Goal: Transaction & Acquisition: Purchase product/service

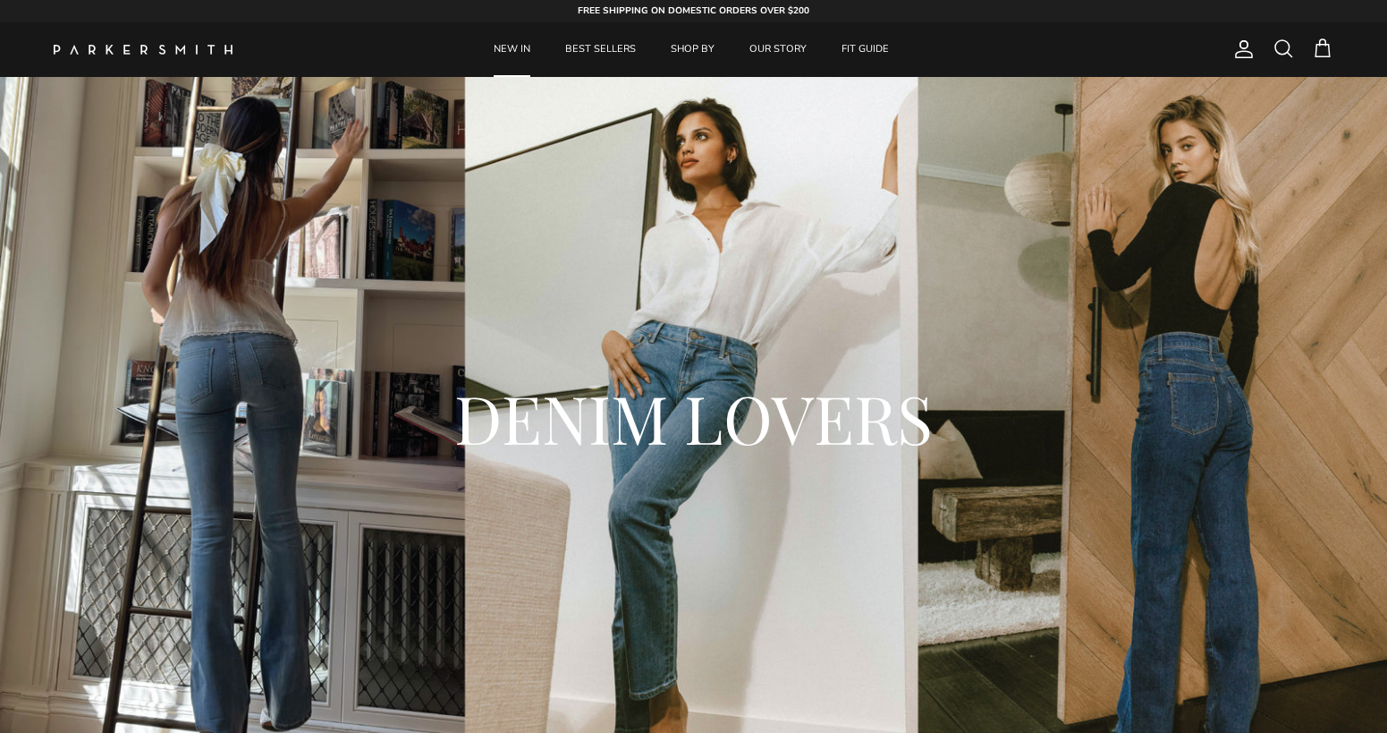
click at [514, 46] on link "NEW IN" at bounding box center [512, 49] width 69 height 55
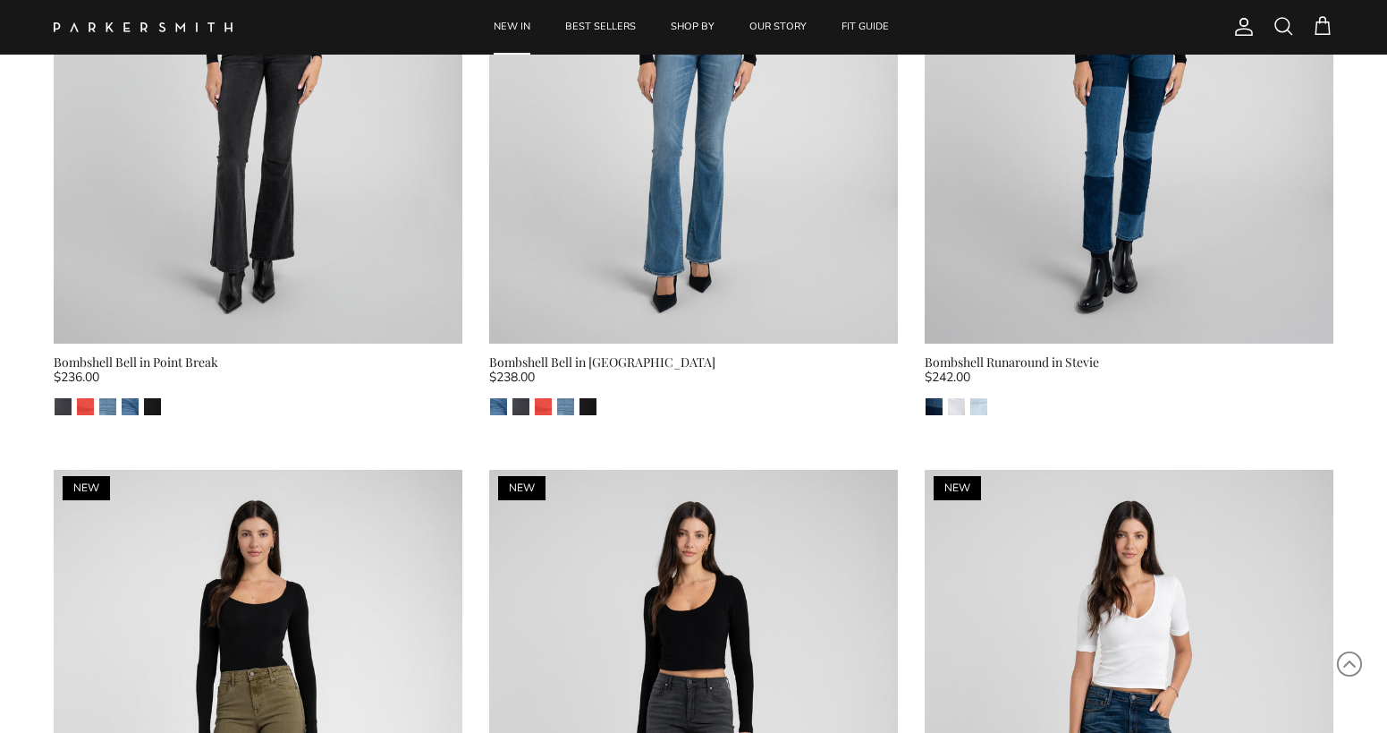
scroll to position [3668, 0]
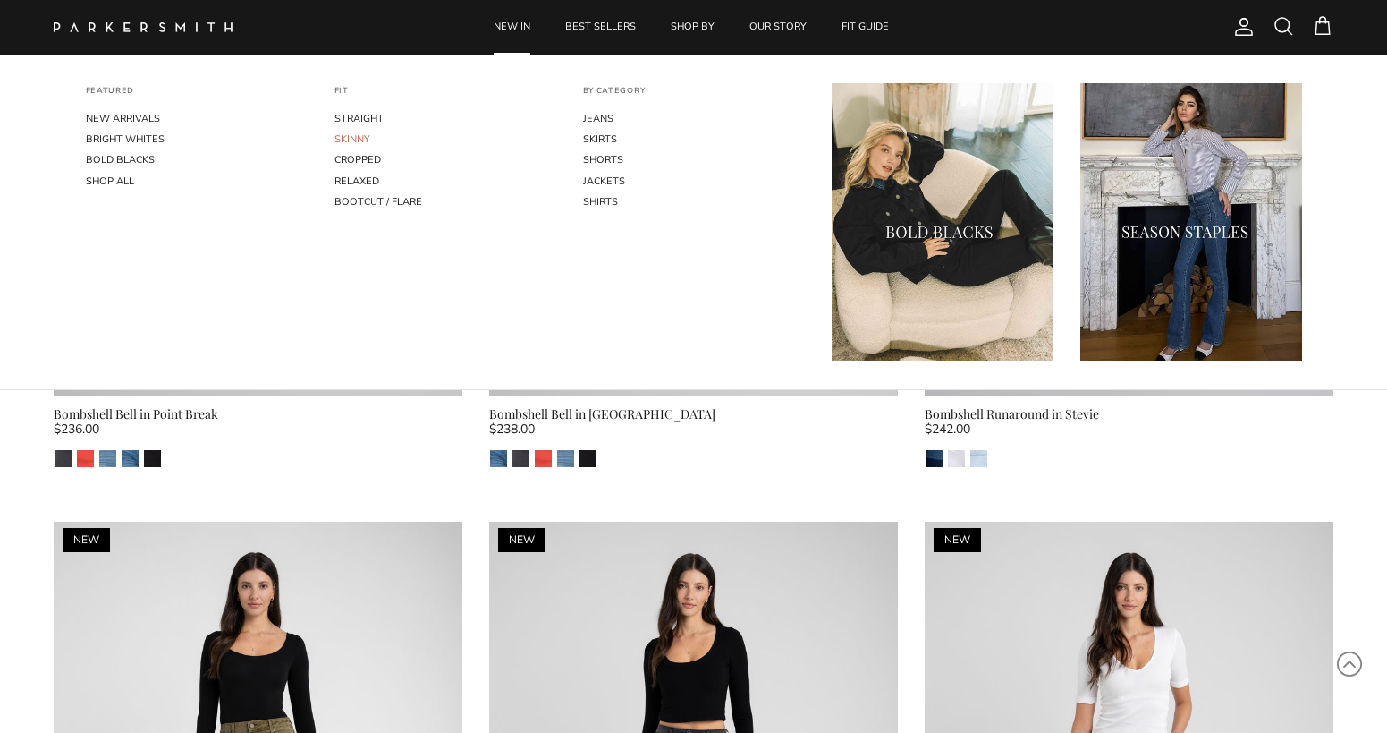
click at [365, 143] on link "SKINNY" at bounding box center [446, 139] width 222 height 21
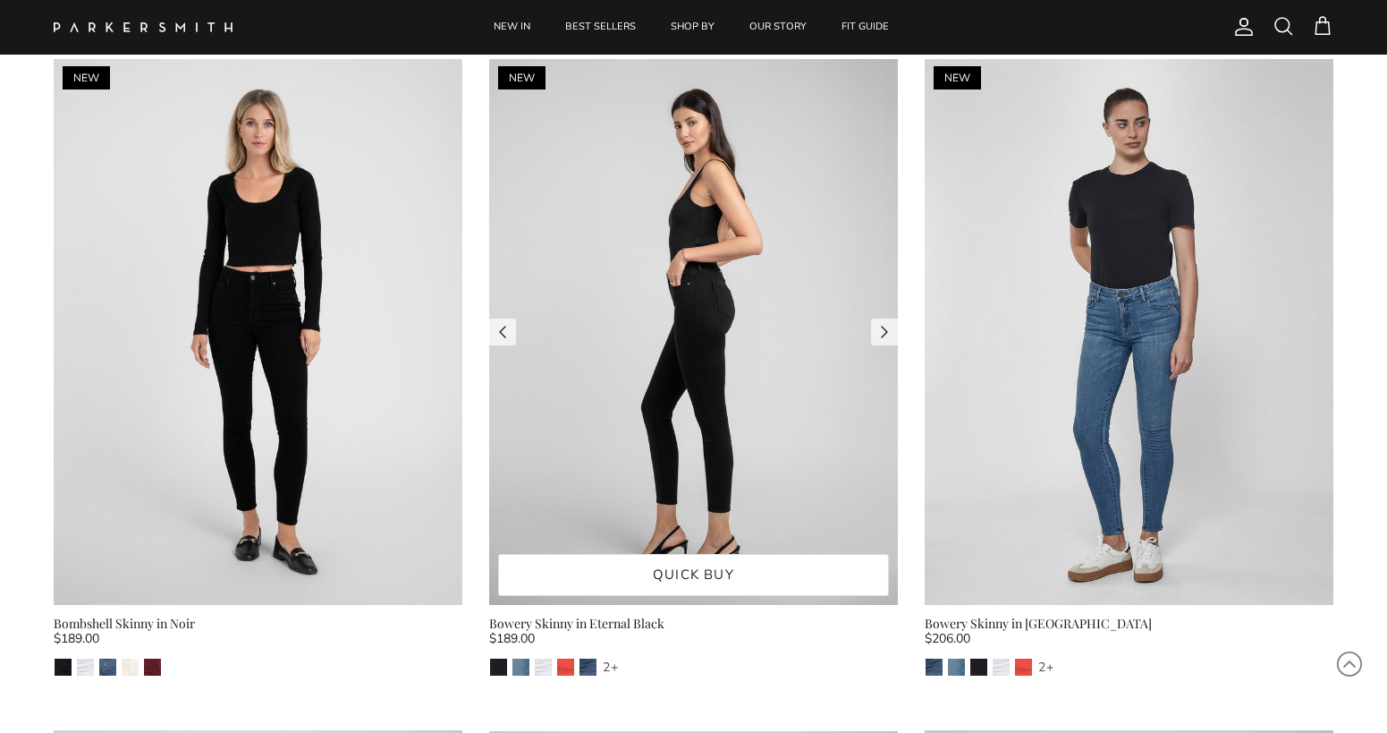
scroll to position [805, 0]
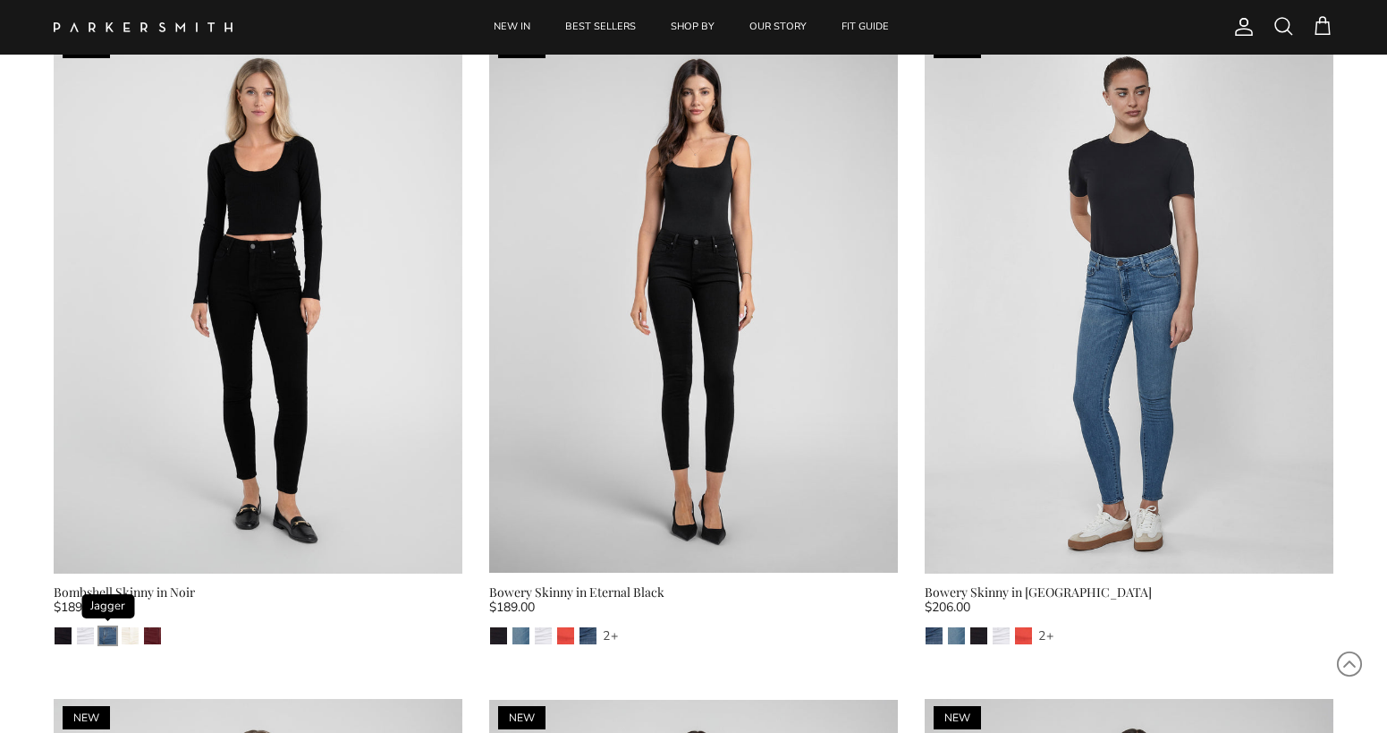
click at [106, 629] on img "Jagger" at bounding box center [107, 635] width 17 height 17
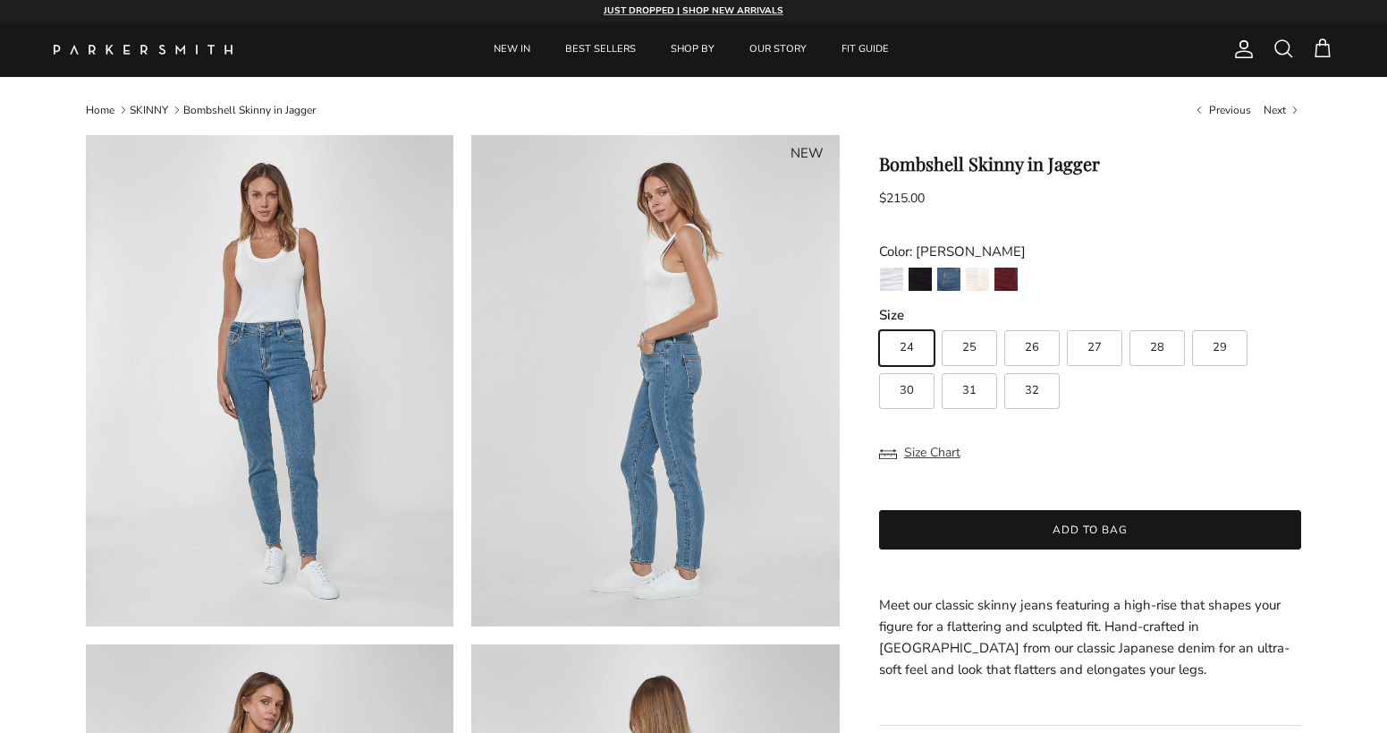
click at [1039, 346] on span "26" at bounding box center [1032, 348] width 14 height 12
click at [879, 323] on input "26" at bounding box center [878, 322] width 1 height 1
radio input "true"
click at [1035, 346] on span "26" at bounding box center [1032, 348] width 14 height 12
click at [879, 323] on input "26" at bounding box center [878, 322] width 1 height 1
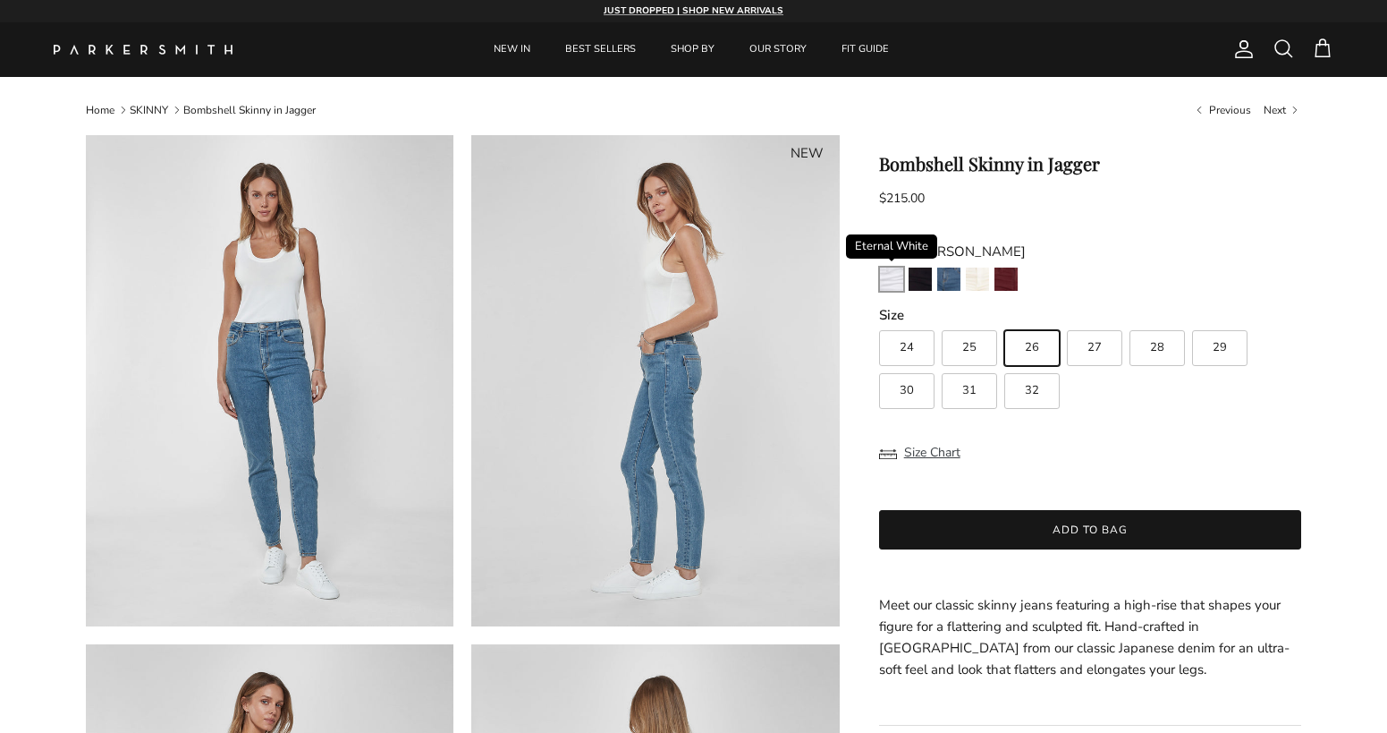
click at [894, 284] on img "Eternal White" at bounding box center [891, 278] width 23 height 23
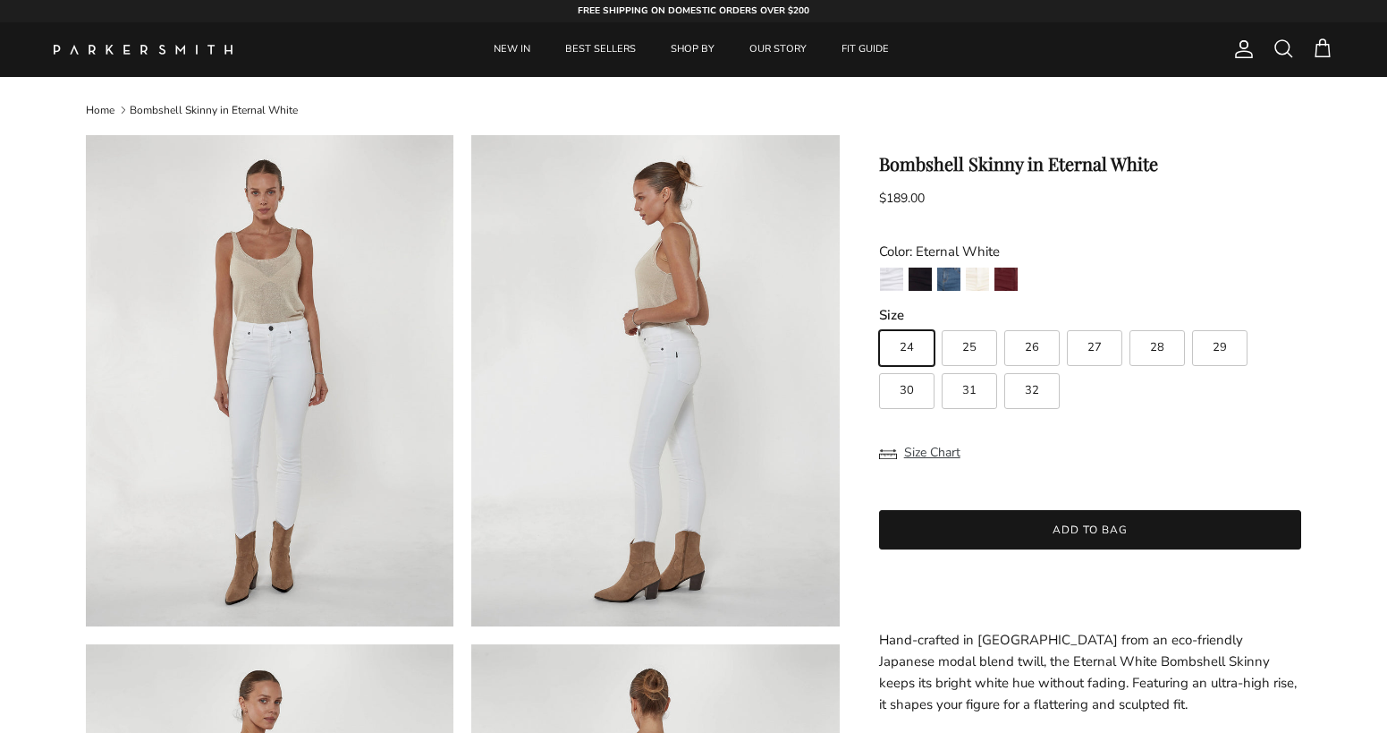
click at [1032, 344] on span "26" at bounding box center [1032, 348] width 14 height 12
click at [879, 323] on input "26" at bounding box center [878, 322] width 1 height 1
radio input "true"
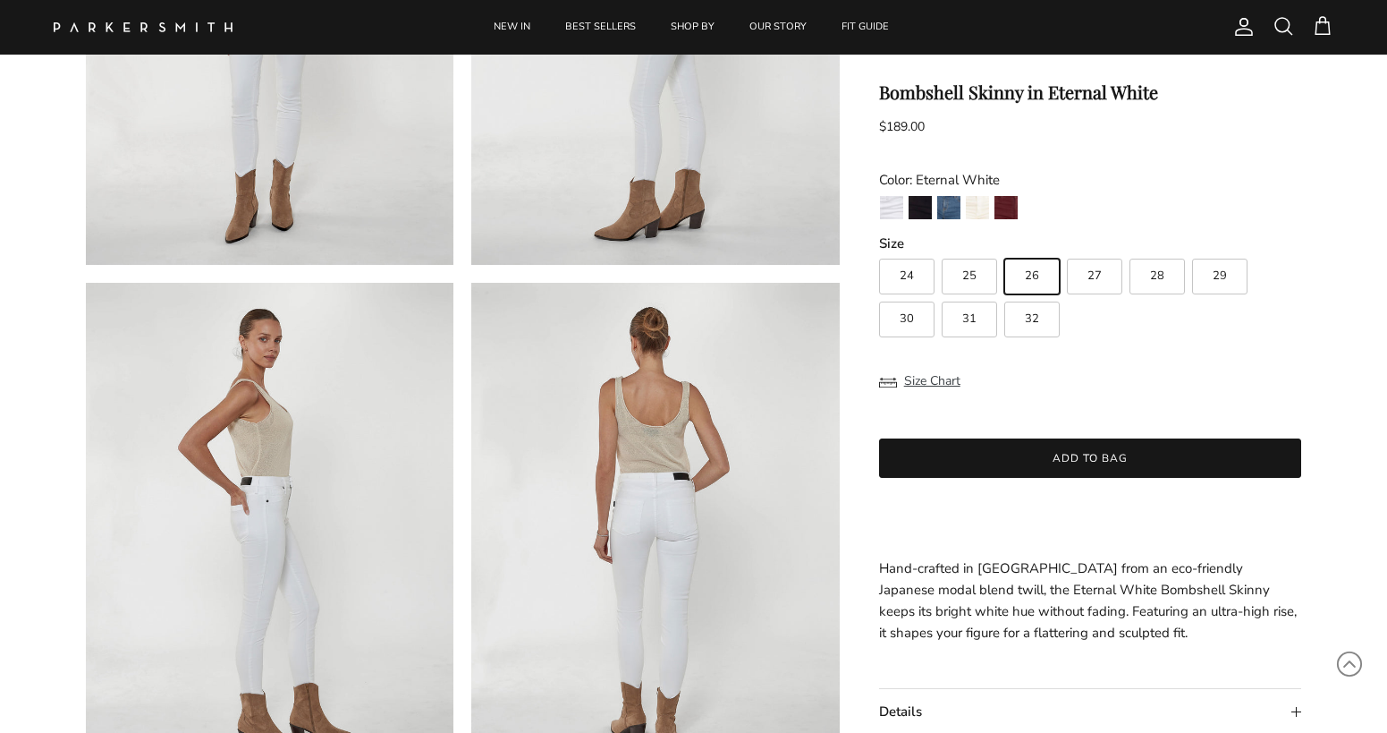
scroll to position [179, 0]
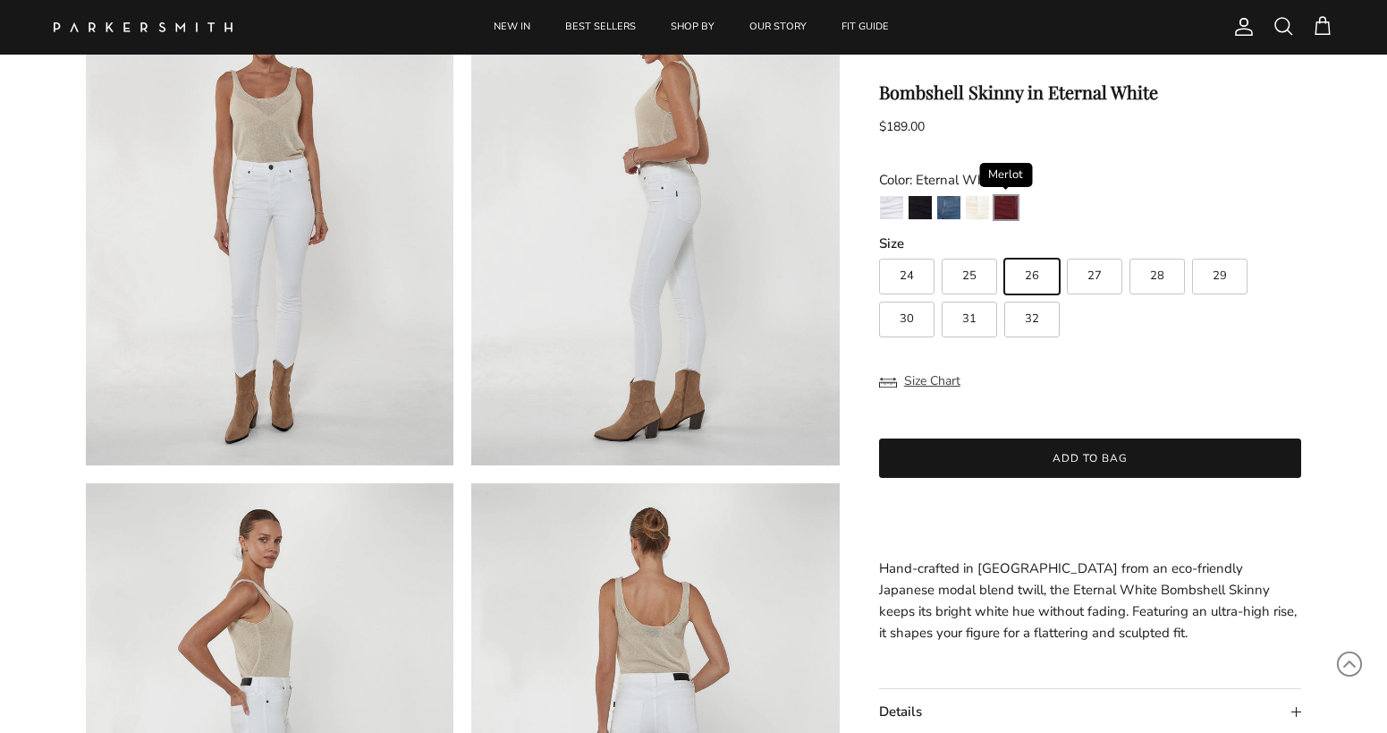
click at [1011, 210] on img "Merlot" at bounding box center [1006, 207] width 23 height 23
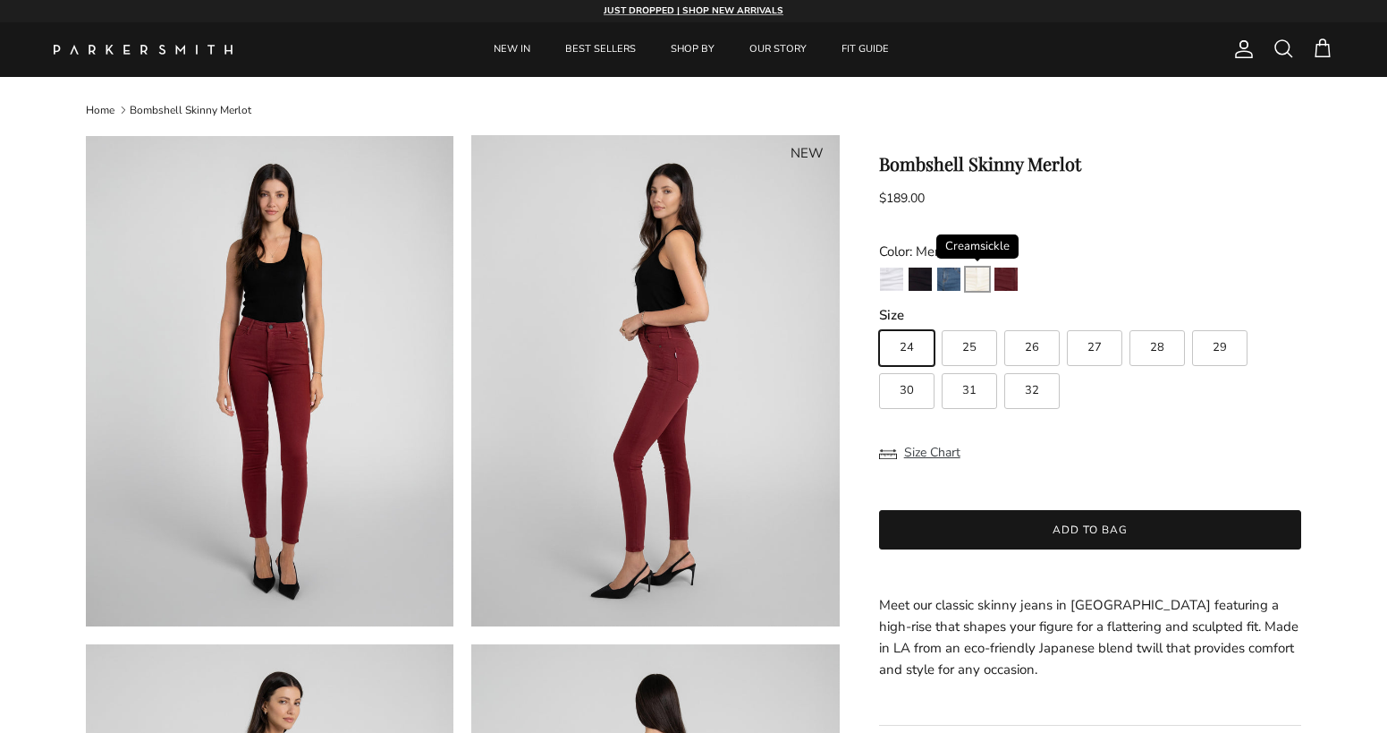
click at [980, 277] on img "Creamsickle" at bounding box center [977, 278] width 23 height 23
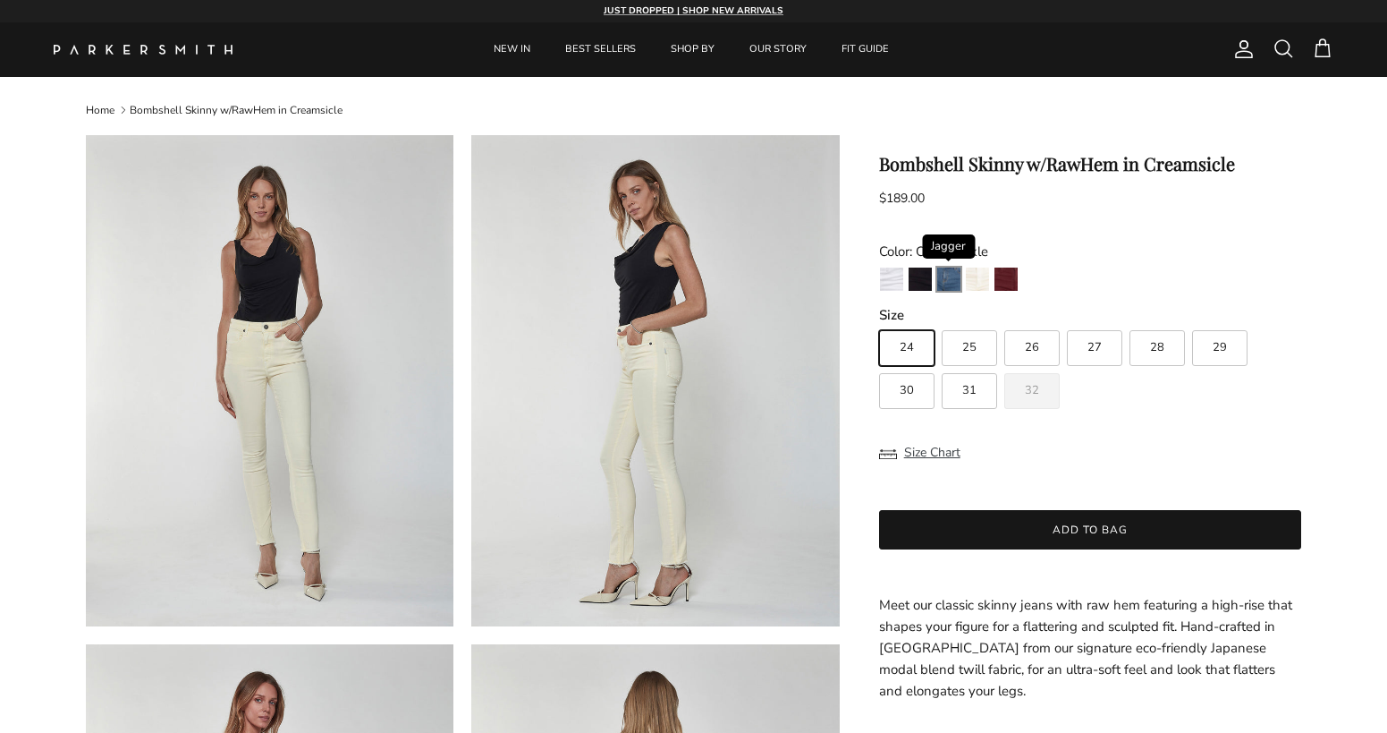
click at [951, 277] on img "Jagger" at bounding box center [948, 278] width 23 height 23
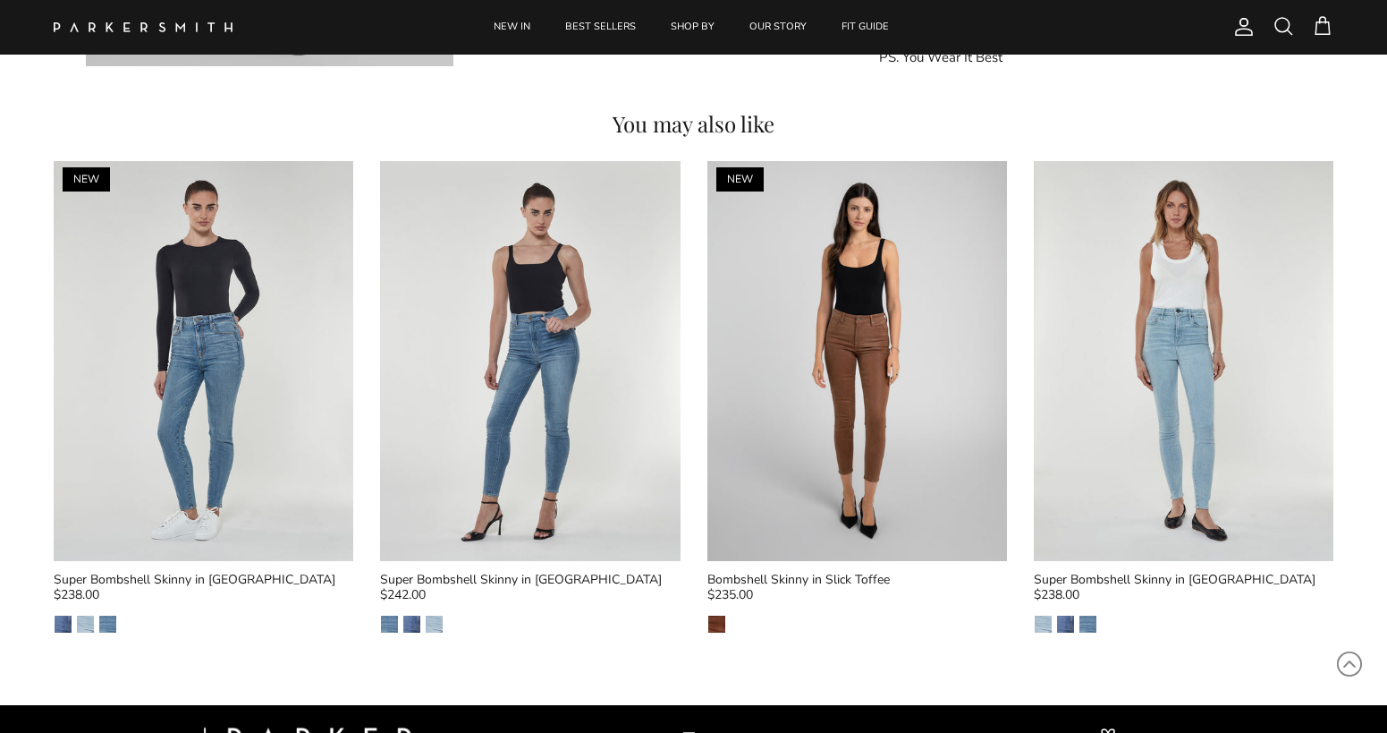
scroll to position [2174, 0]
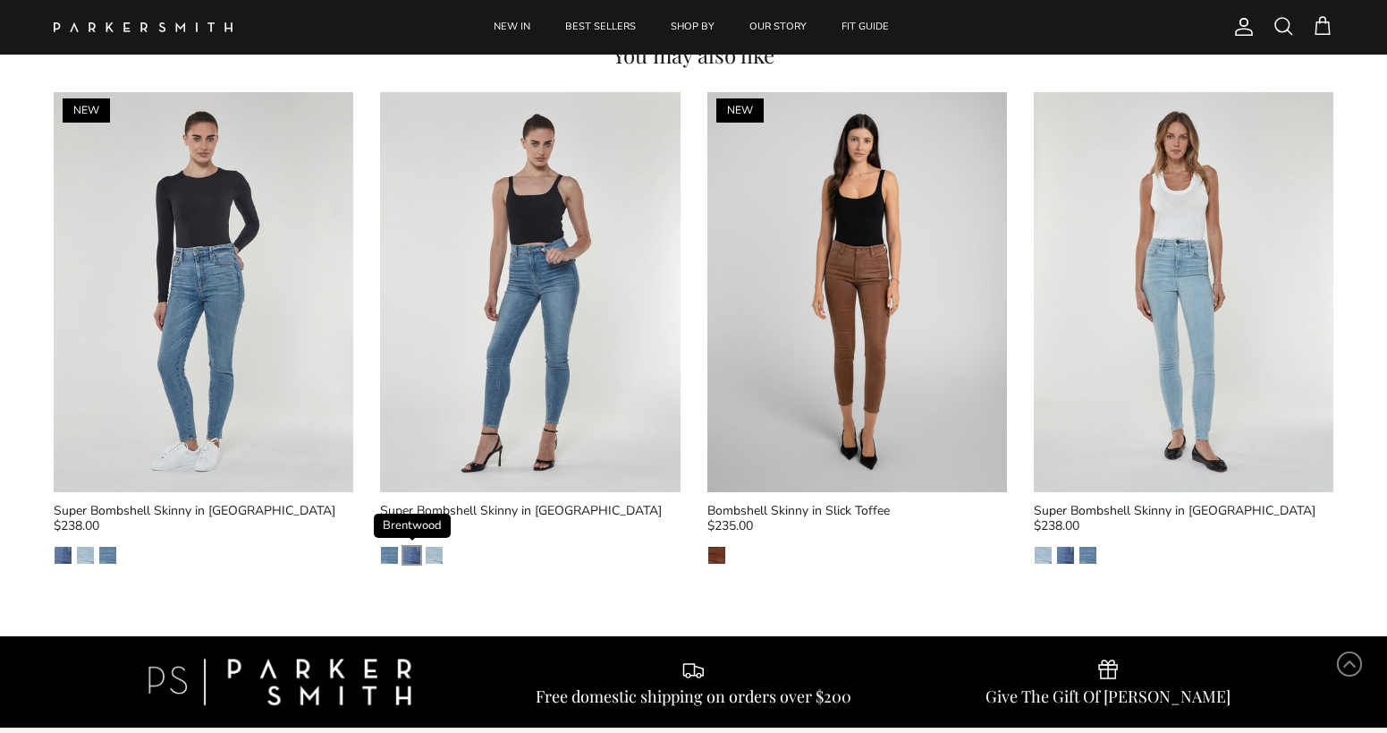
click at [411, 551] on img "Brentwood" at bounding box center [411, 555] width 17 height 17
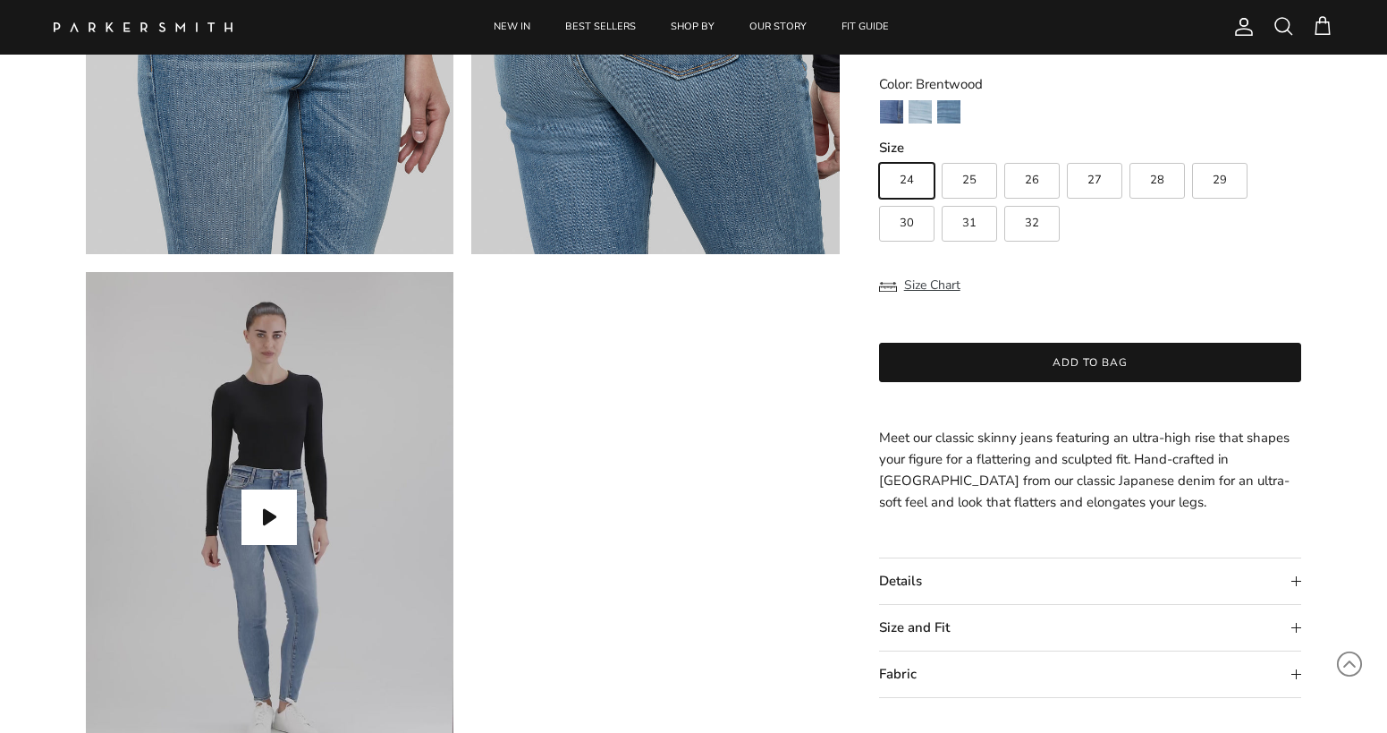
scroll to position [1431, 0]
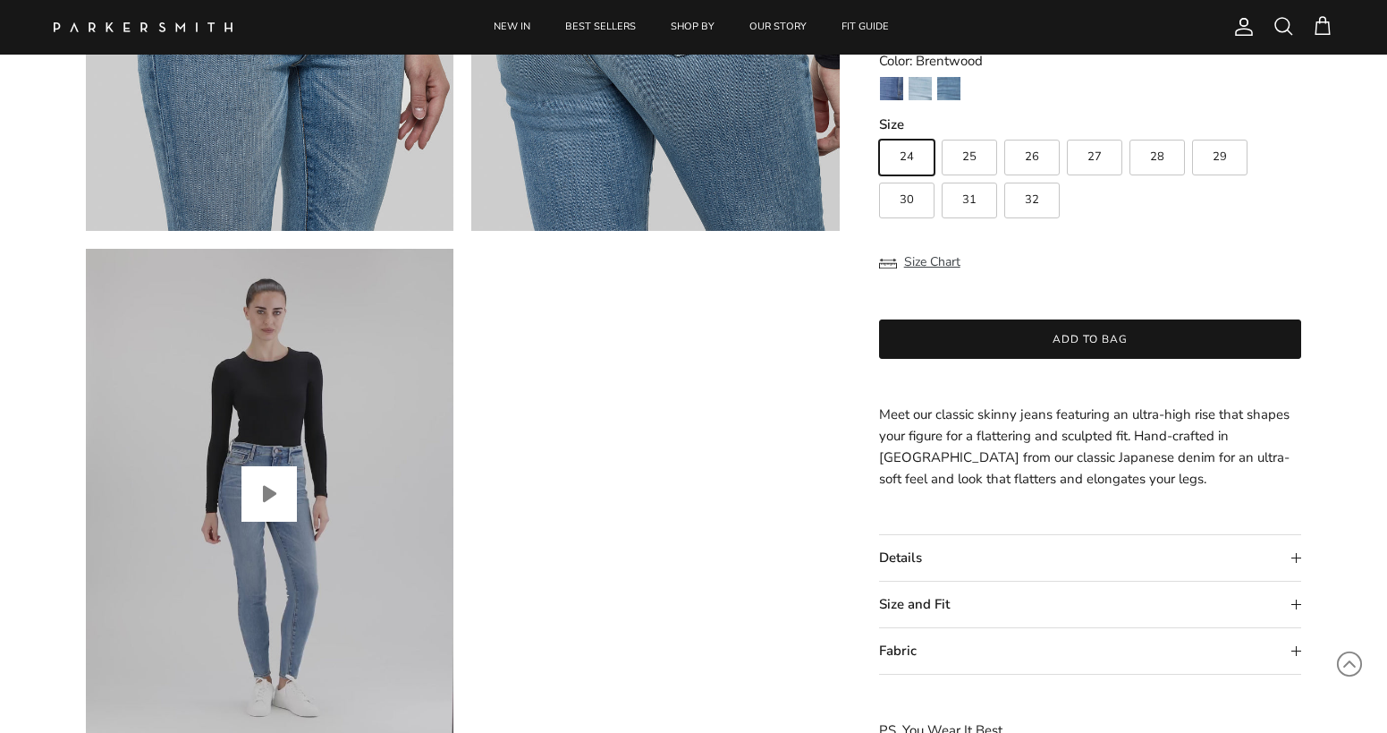
click at [276, 477] on button "Play video" at bounding box center [269, 493] width 55 height 55
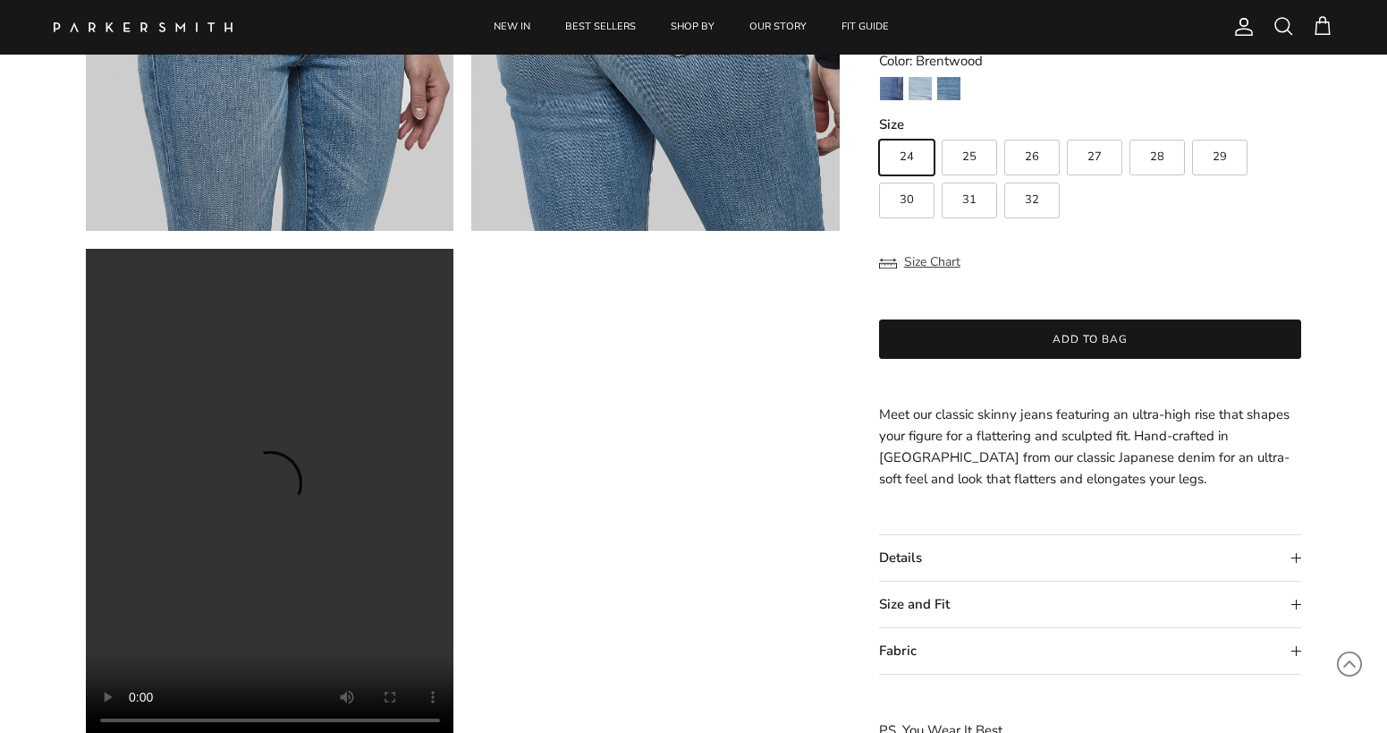
scroll to position [1438, 0]
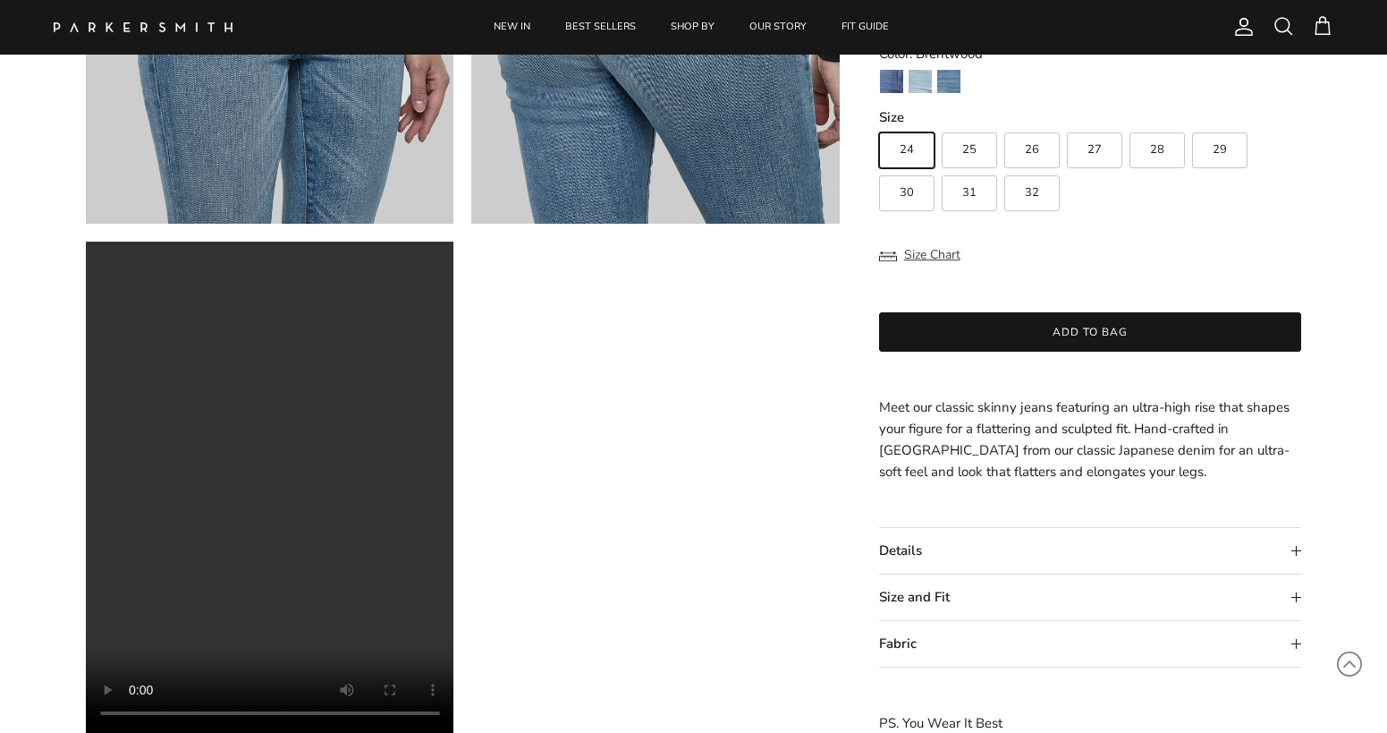
click at [1294, 644] on summary "Fabric" at bounding box center [1090, 645] width 423 height 46
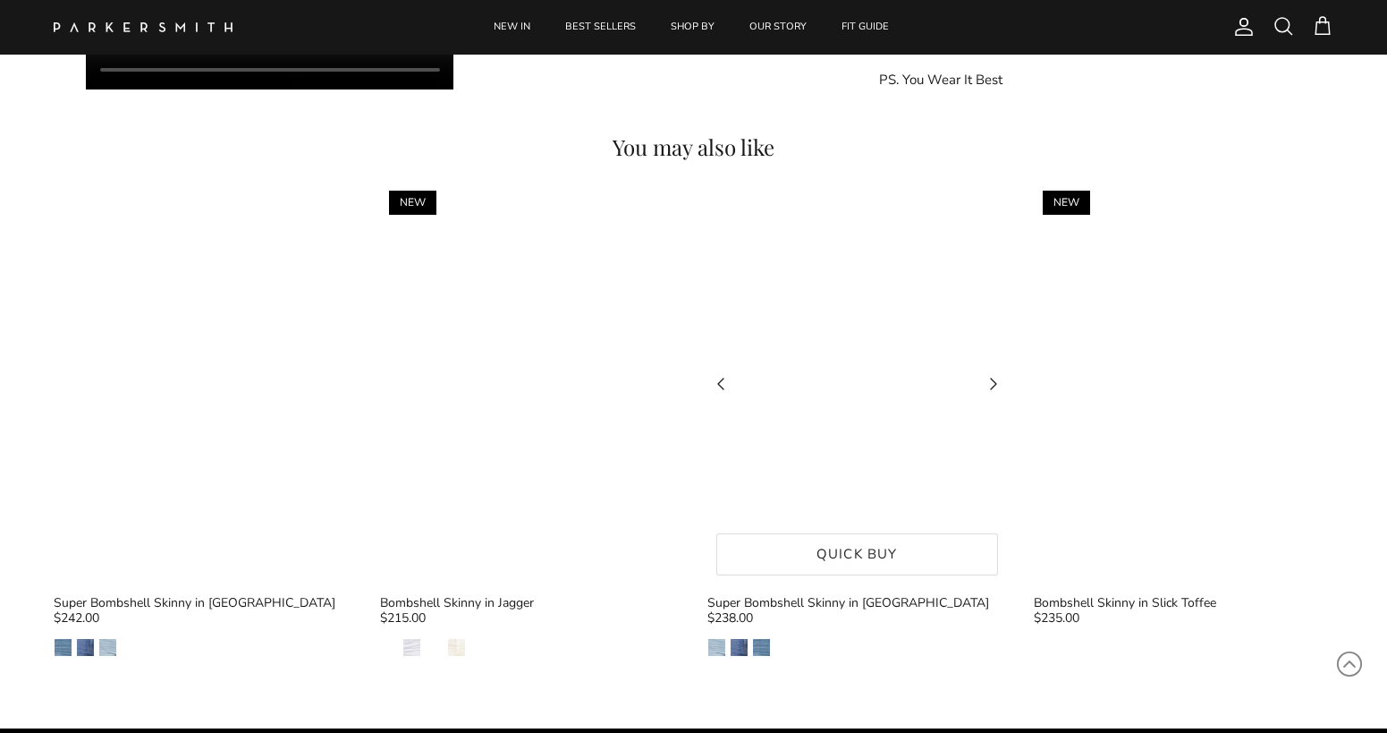
scroll to position [2065, 0]
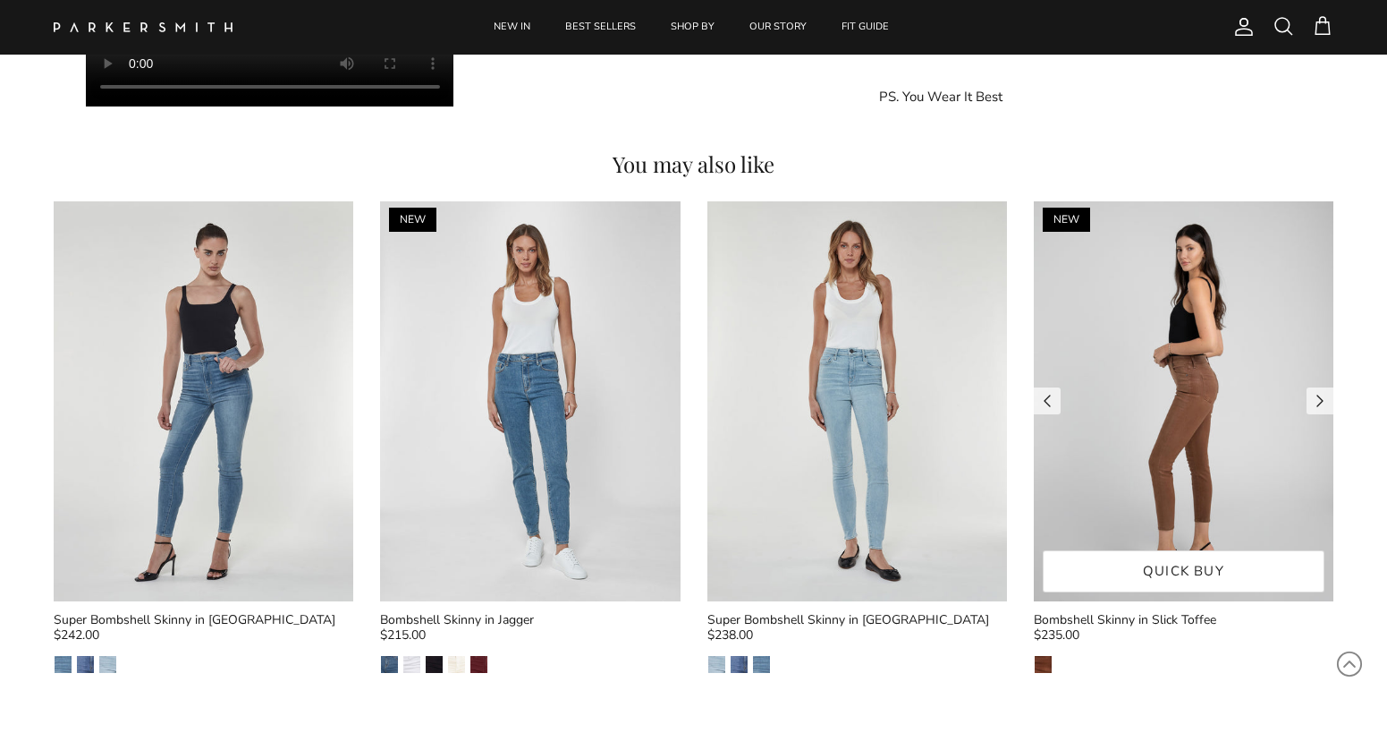
click at [1119, 573] on link "Quick buy" at bounding box center [1184, 571] width 282 height 42
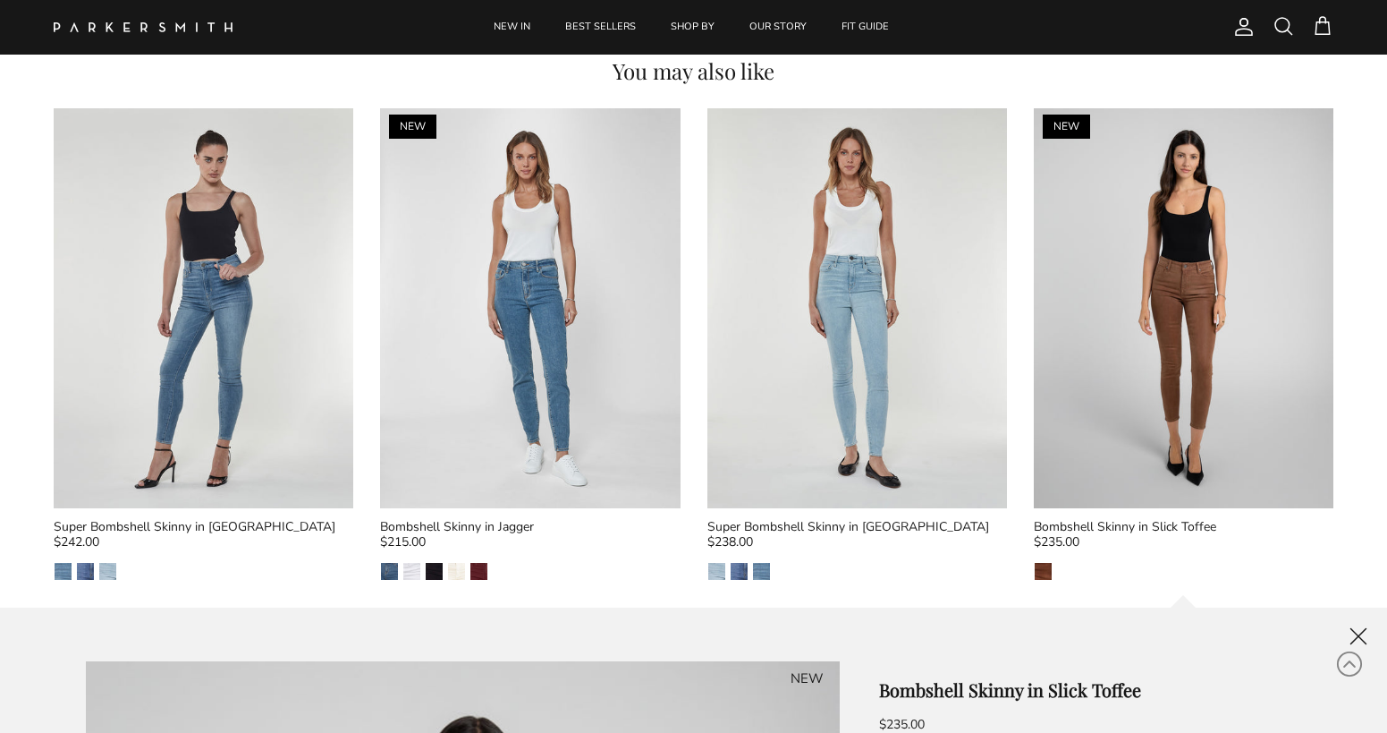
scroll to position [2156, 0]
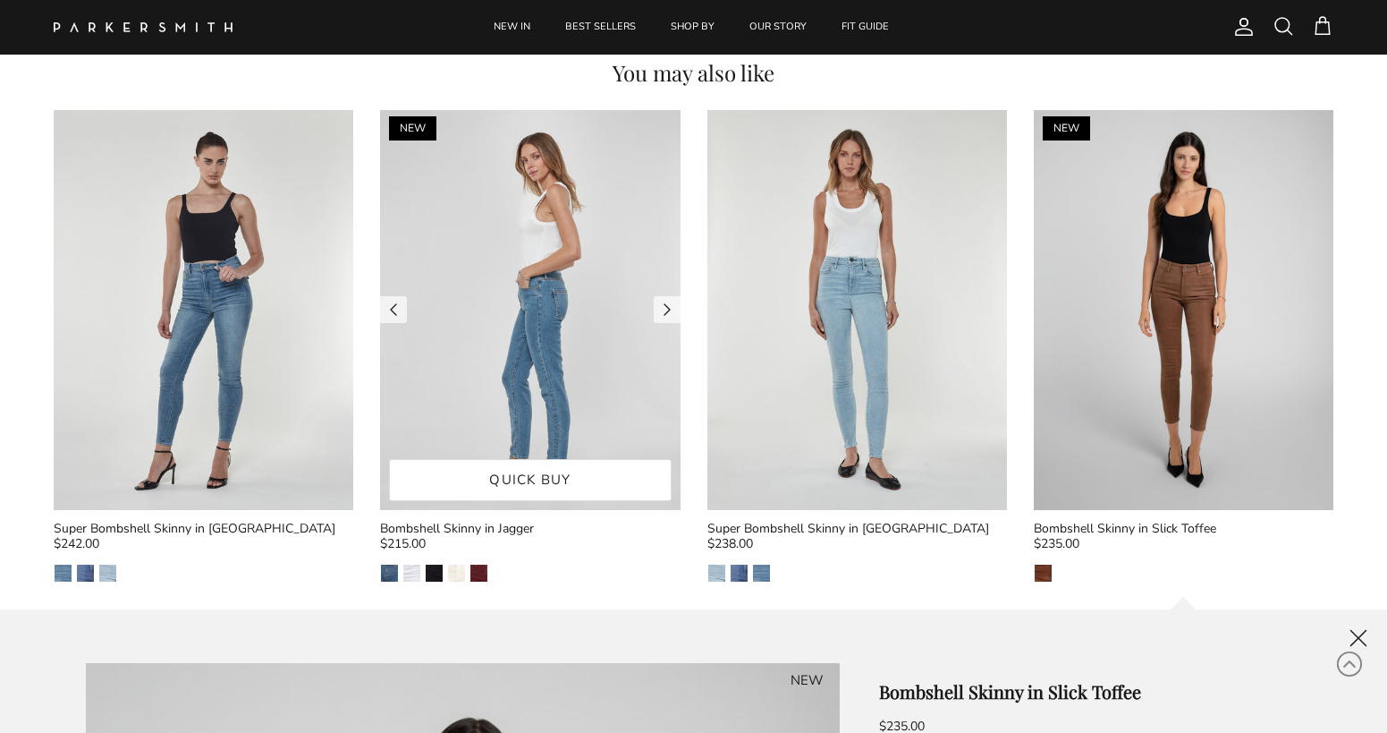
click at [555, 420] on img at bounding box center [530, 310] width 300 height 400
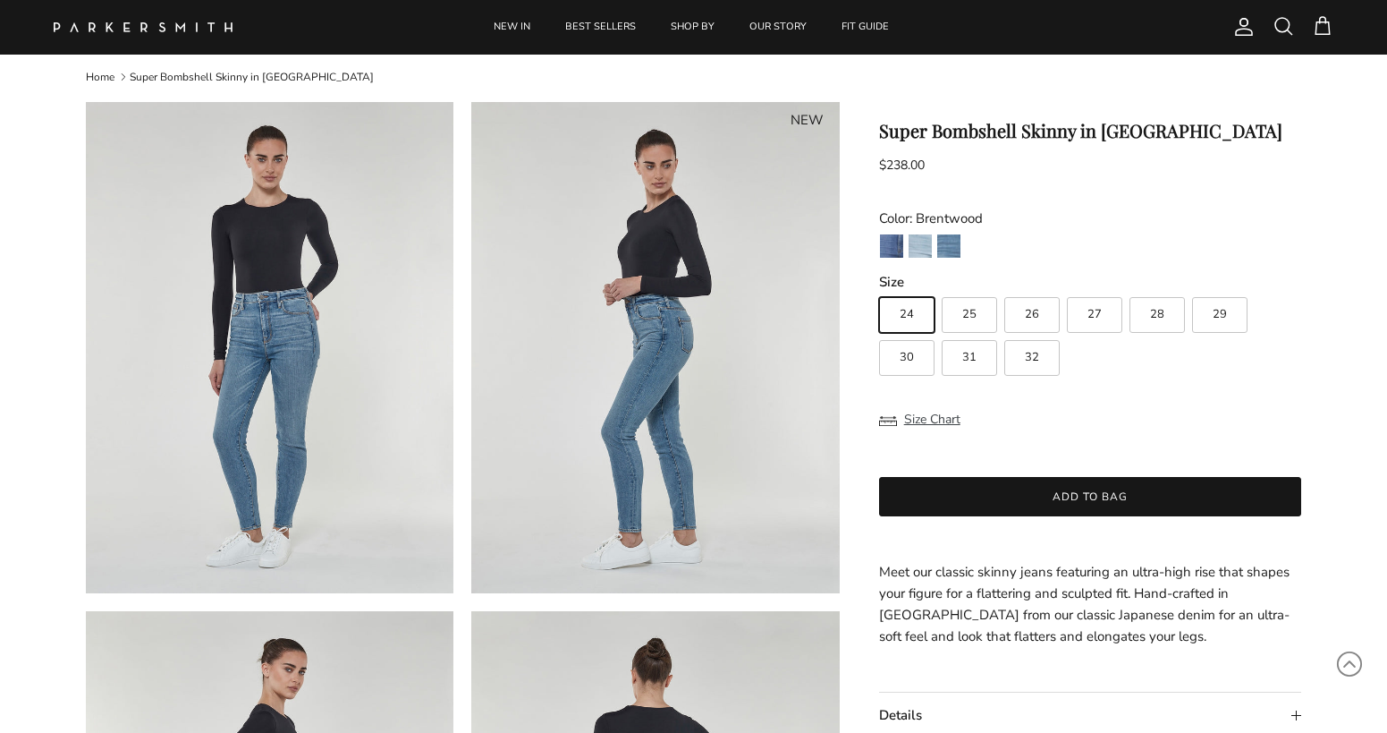
scroll to position [0, 0]
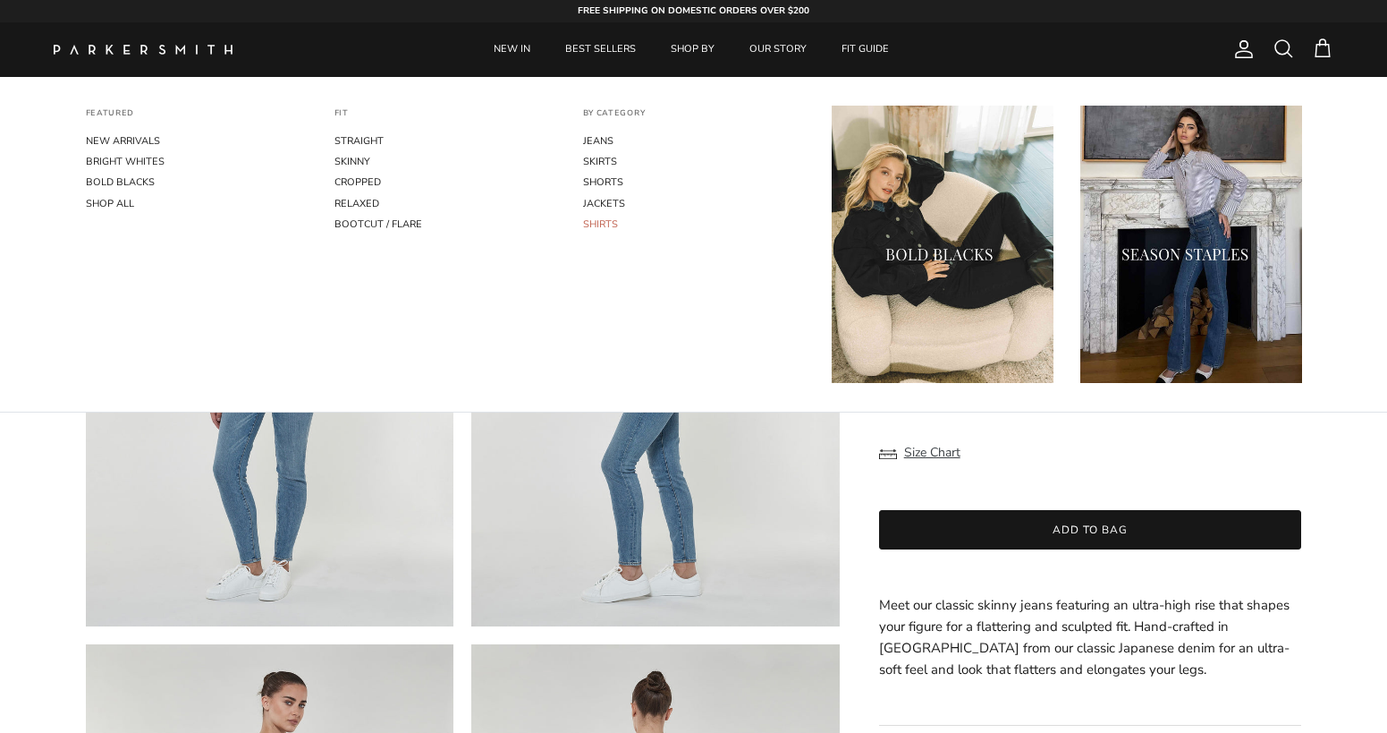
click at [596, 218] on link "SHIRTS" at bounding box center [694, 224] width 222 height 21
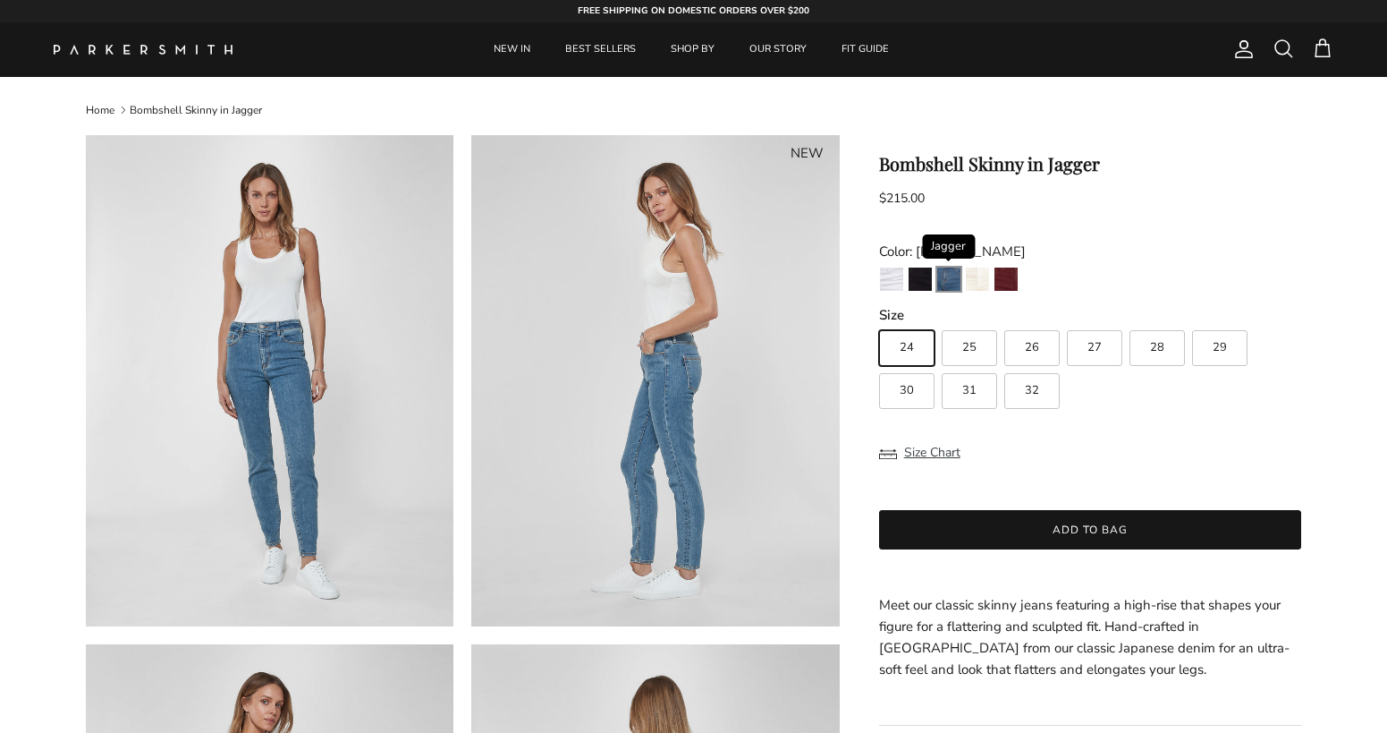
click at [943, 286] on img "Jagger" at bounding box center [948, 278] width 23 height 23
click at [1040, 348] on label "26" at bounding box center [1032, 348] width 55 height 36
click at [879, 323] on input "26" at bounding box center [878, 322] width 1 height 1
radio input "true"
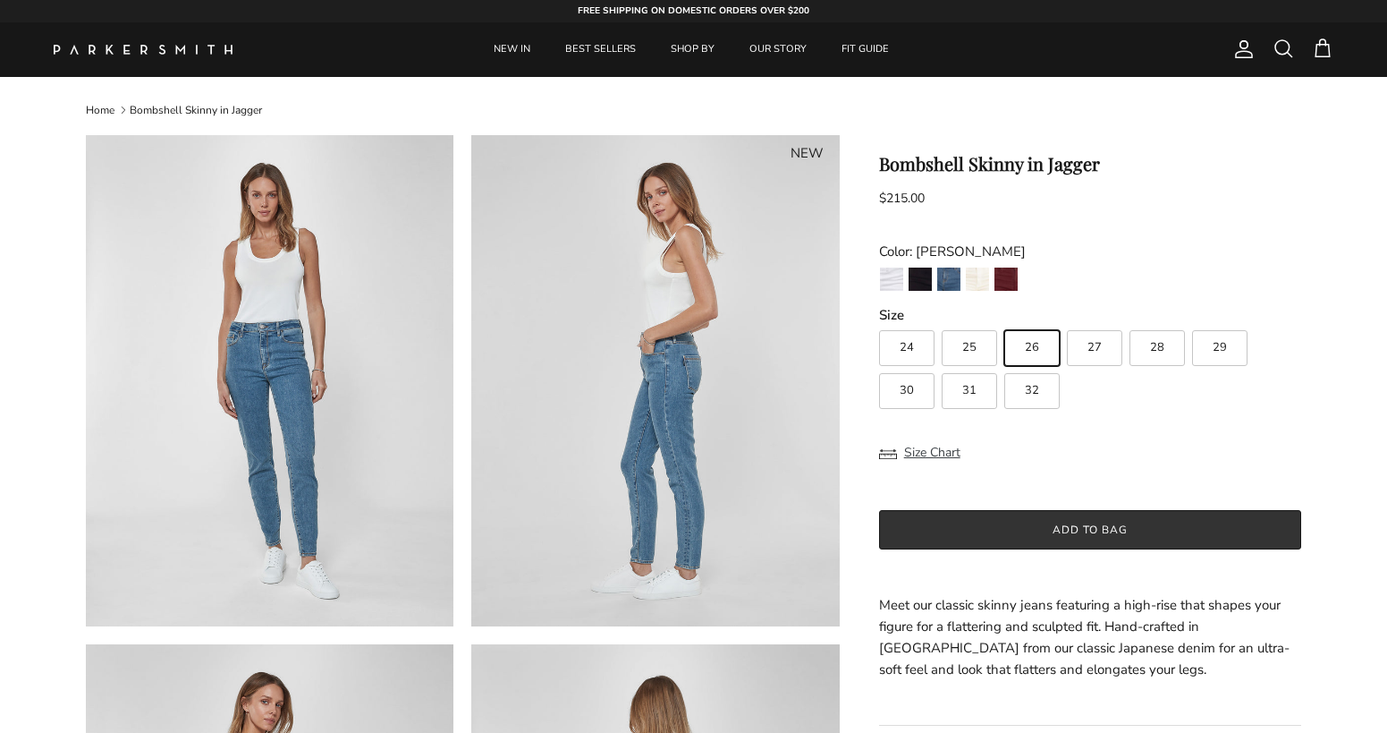
click at [1087, 530] on button "Add to bag" at bounding box center [1090, 529] width 423 height 39
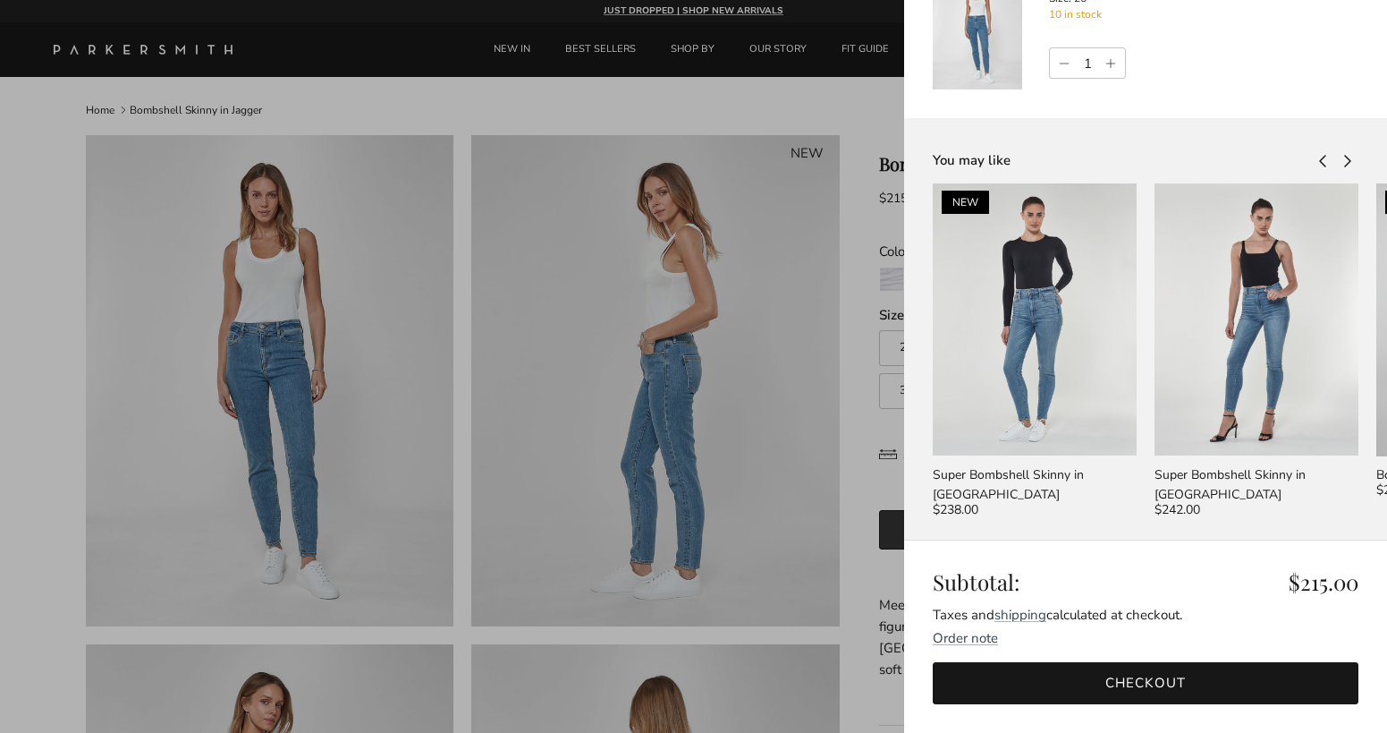
scroll to position [106, 0]
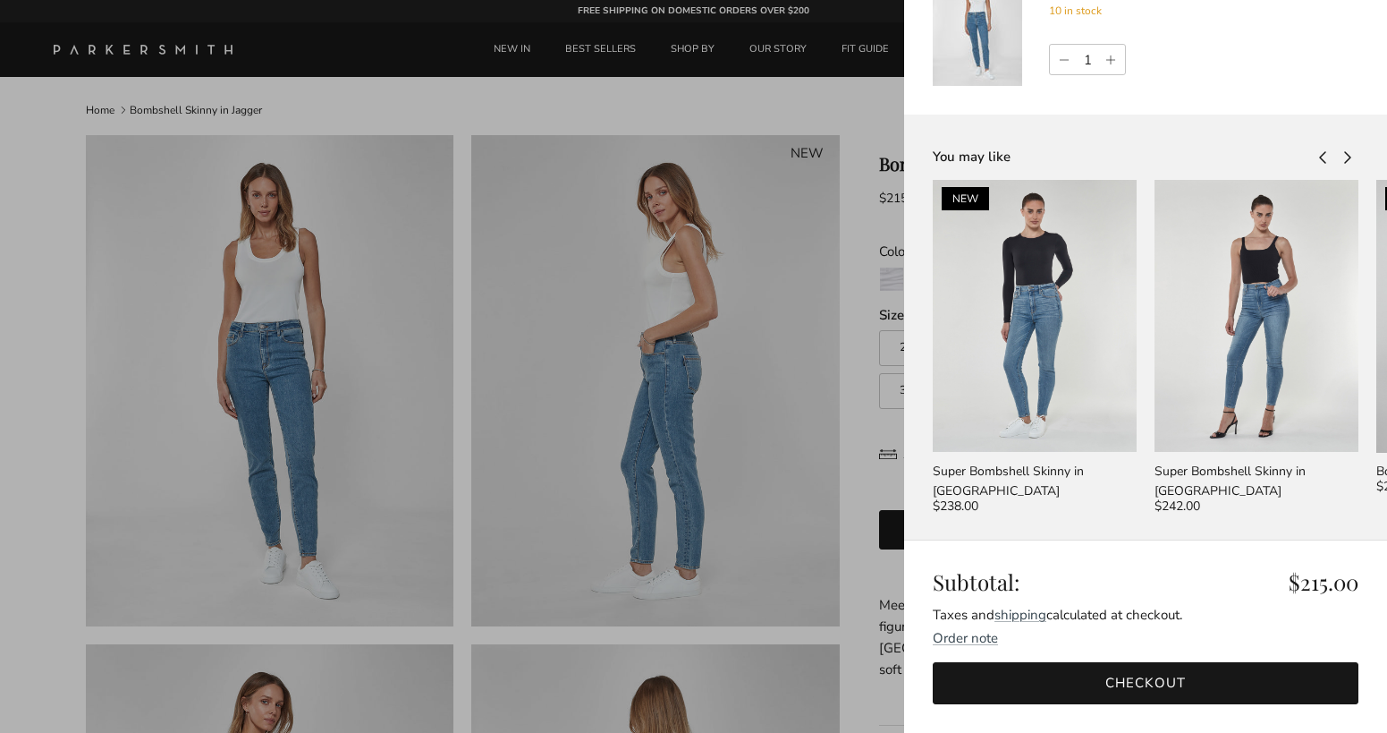
click at [1147, 675] on link "Checkout" at bounding box center [1146, 683] width 426 height 42
